Goal: Download file/media

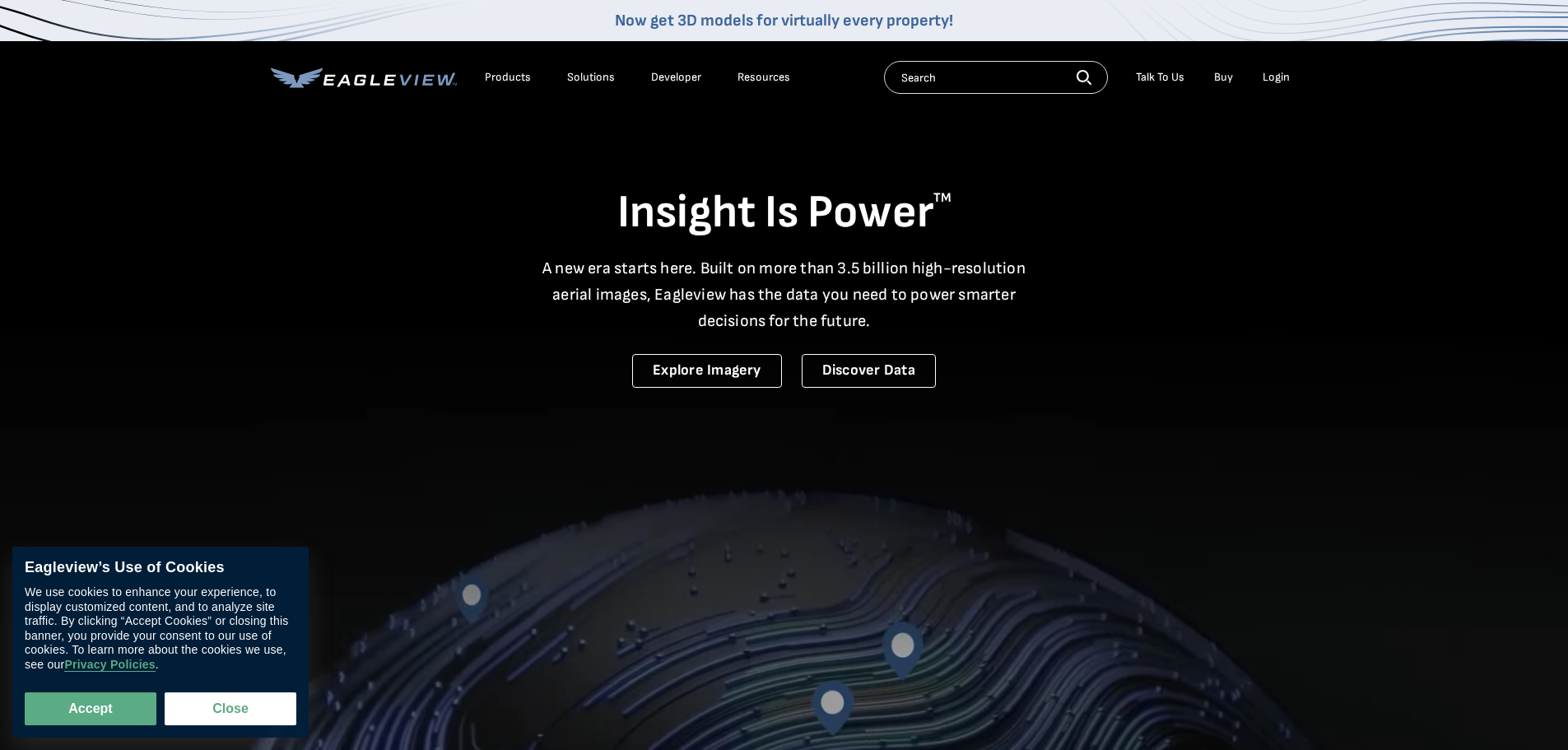
click at [1281, 74] on div "Login" at bounding box center [1277, 77] width 27 height 15
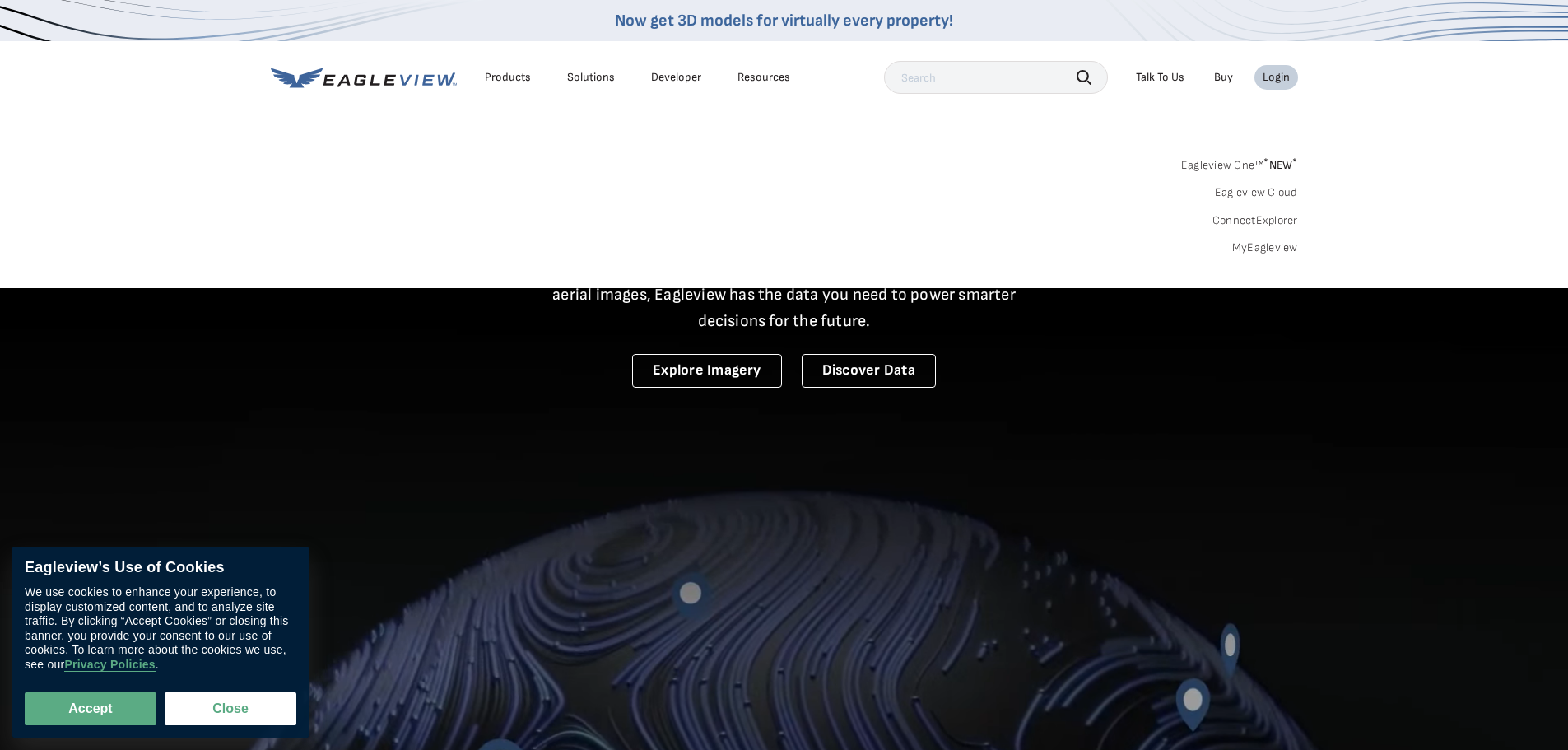
click at [1258, 246] on link "MyEagleview" at bounding box center [1266, 247] width 66 height 15
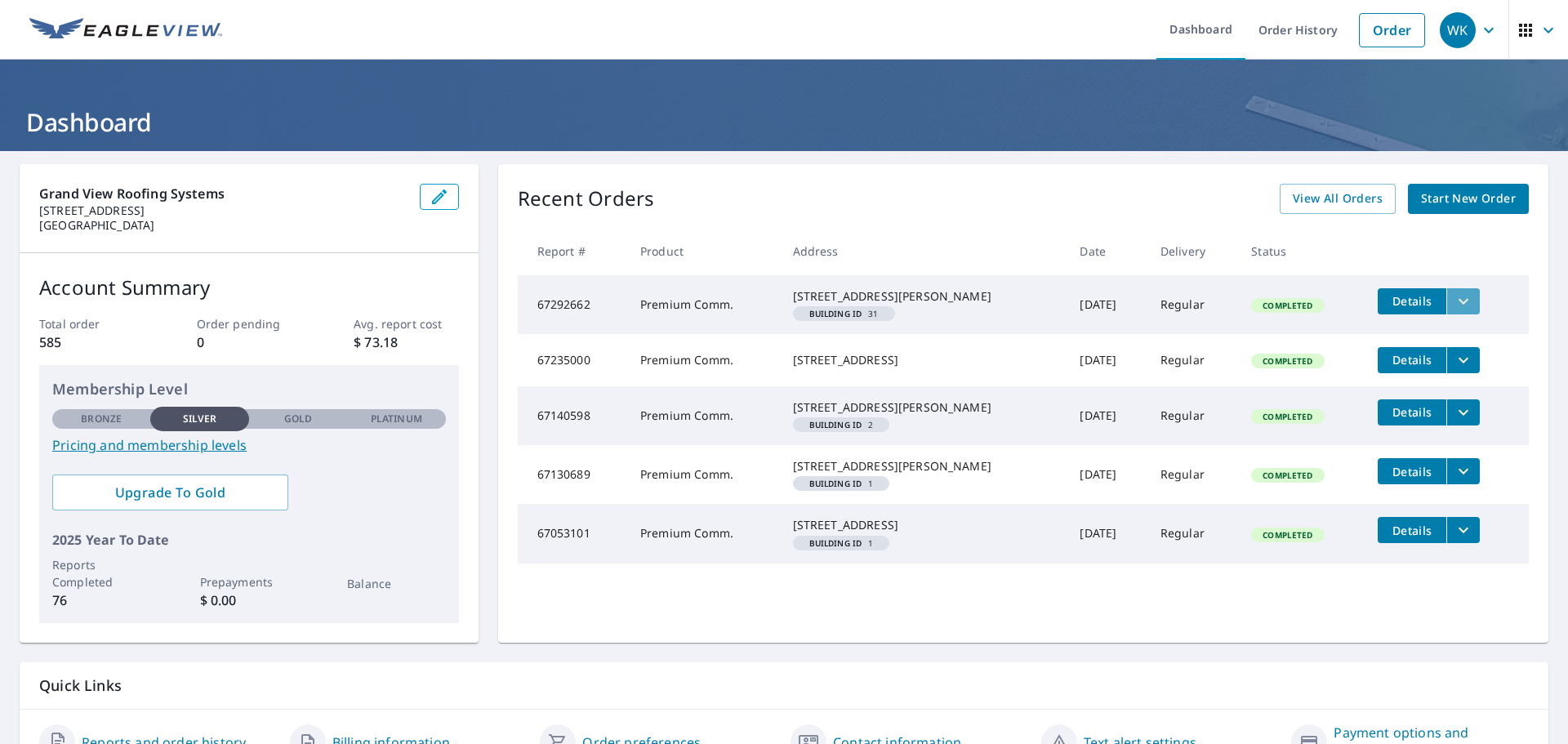
click at [1454, 294] on icon "filesDropdownBtn-67292662" at bounding box center [1464, 302] width 20 height 20
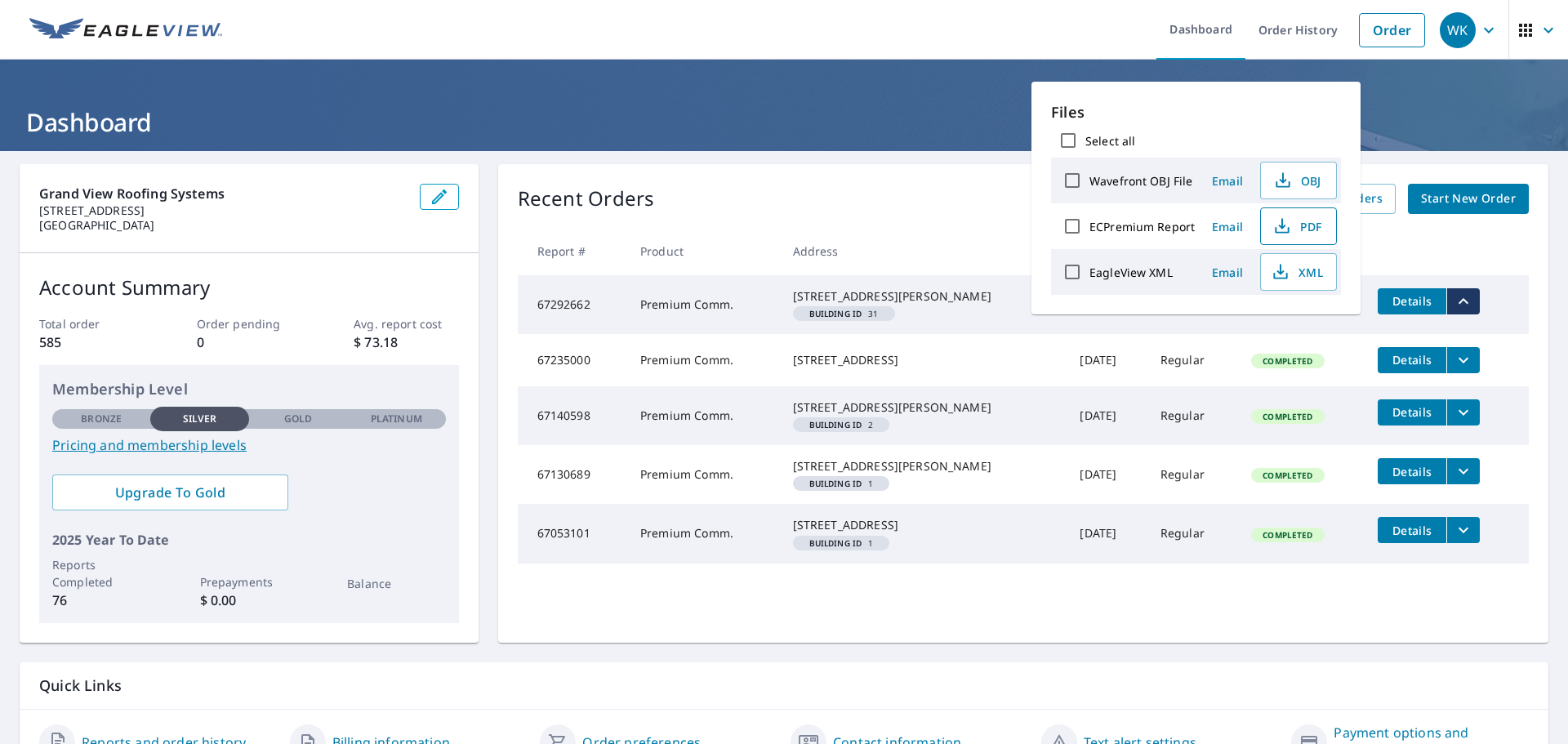
click at [1298, 228] on span "PDF" at bounding box center [1297, 226] width 53 height 20
